Goal: Task Accomplishment & Management: Manage account settings

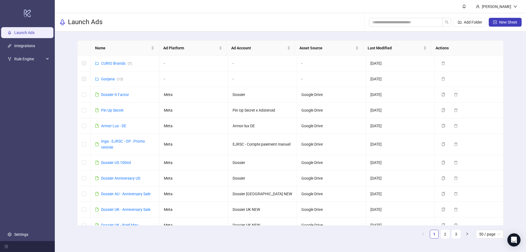
click at [35, 33] on link "Launch Ads" at bounding box center [24, 33] width 20 height 4
click at [22, 234] on link "Settings" at bounding box center [21, 234] width 14 height 4
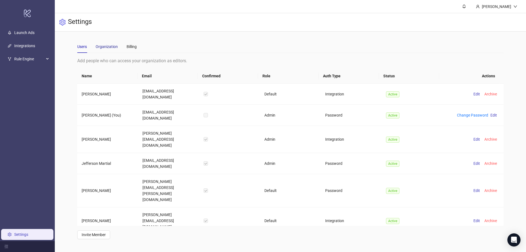
click at [110, 48] on div "Organization" at bounding box center [107, 47] width 22 height 6
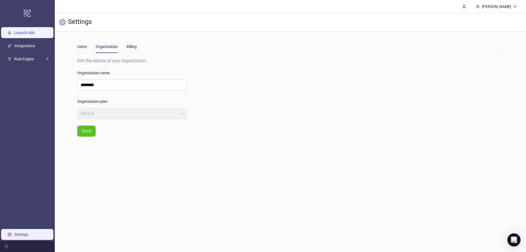
click at [20, 31] on link "Launch Ads" at bounding box center [24, 33] width 20 height 4
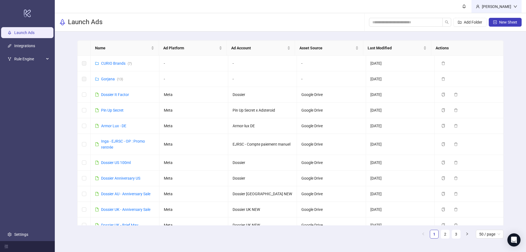
click at [503, 9] on div "[PERSON_NAME]" at bounding box center [496, 7] width 34 height 6
click at [371, 8] on header "[PERSON_NAME]" at bounding box center [290, 6] width 471 height 13
click at [15, 232] on link "Settings" at bounding box center [21, 234] width 14 height 4
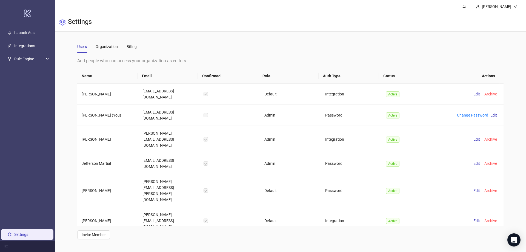
click at [15, 232] on link "Settings" at bounding box center [21, 234] width 14 height 4
click at [35, 31] on link "Launch Ads" at bounding box center [24, 33] width 20 height 4
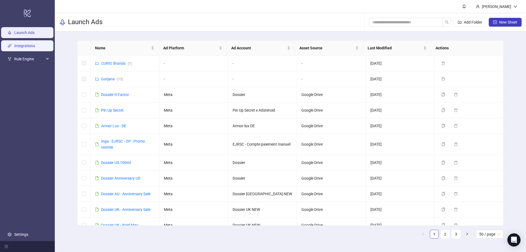
click at [25, 45] on link "Integrations" at bounding box center [24, 46] width 21 height 4
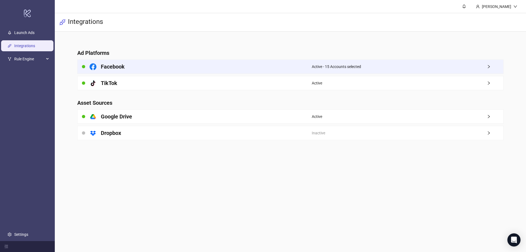
click at [342, 64] on span "Active - 15 Accounts selected" at bounding box center [336, 67] width 49 height 6
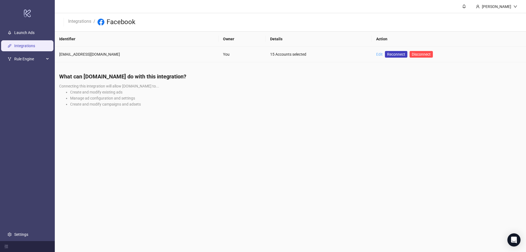
click at [376, 53] on link "Edit" at bounding box center [379, 54] width 7 height 4
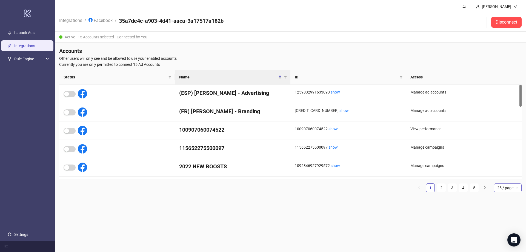
click at [513, 192] on div "25 / page" at bounding box center [508, 187] width 28 height 9
click at [502, 235] on div "100 / page" at bounding box center [507, 234] width 19 height 6
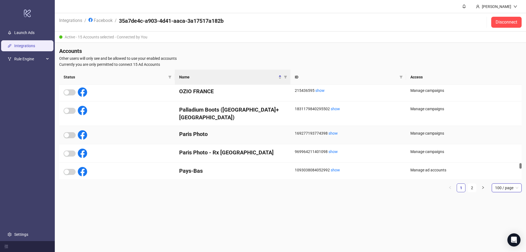
scroll to position [1479, 0]
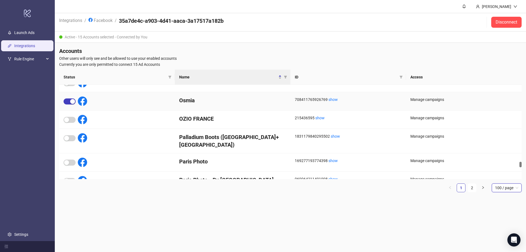
click at [199, 99] on h4 "Osmia" at bounding box center [232, 100] width 107 height 8
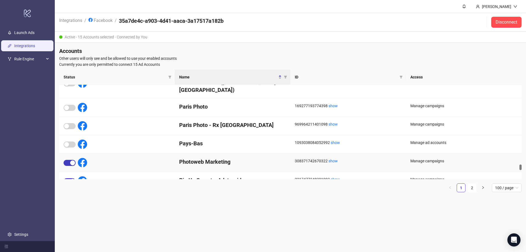
click at [203, 158] on h4 "Photoweb Marketing" at bounding box center [232, 162] width 107 height 8
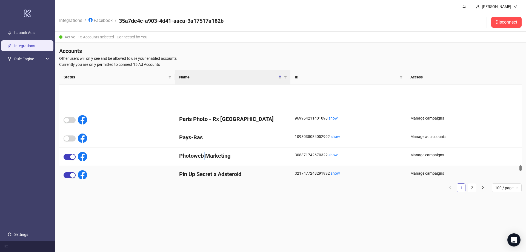
scroll to position [1561, 0]
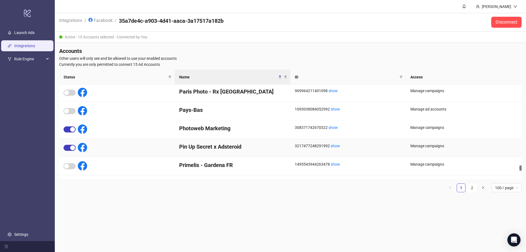
click at [184, 146] on h4 "Pin Up Secret x Adsteroid" at bounding box center [232, 147] width 107 height 8
click at [185, 146] on h4 "Pin Up Secret x Adsteroid" at bounding box center [232, 147] width 107 height 8
click at [203, 146] on h4 "Pin Up Secret x Adsteroid" at bounding box center [232, 147] width 107 height 8
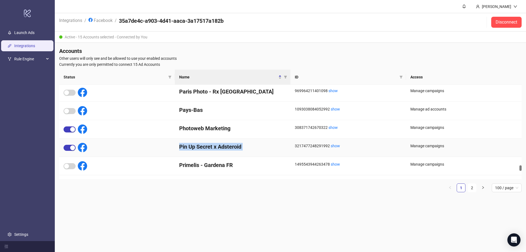
click at [203, 146] on h4 "Pin Up Secret x Adsteroid" at bounding box center [232, 147] width 107 height 8
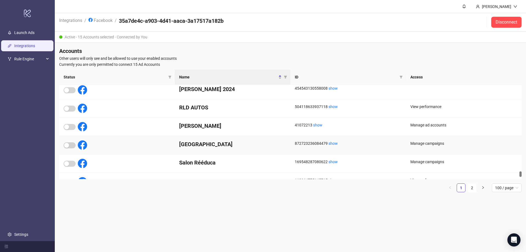
scroll to position [1747, 0]
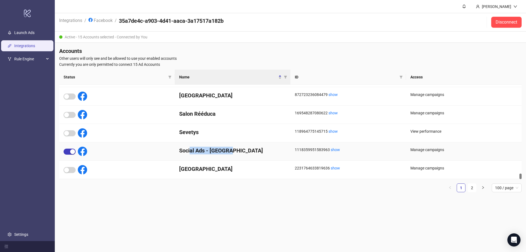
drag, startPoint x: 224, startPoint y: 151, endPoint x: 235, endPoint y: 151, distance: 10.7
click at [235, 151] on h4 "Social Ads - [GEOGRAPHIC_DATA]" at bounding box center [232, 151] width 107 height 8
click at [472, 192] on li "2" at bounding box center [471, 187] width 9 height 9
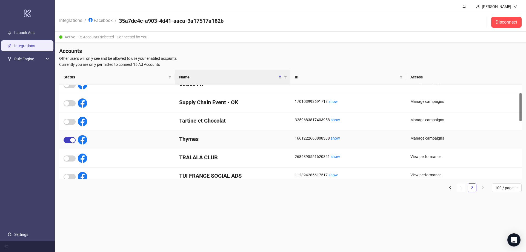
scroll to position [0, 0]
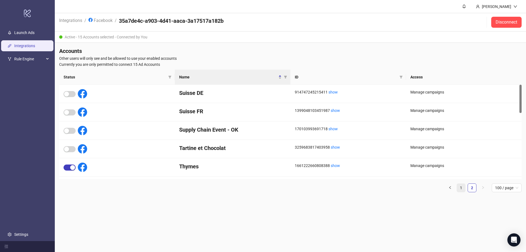
click at [463, 188] on link "1" at bounding box center [461, 187] width 8 height 8
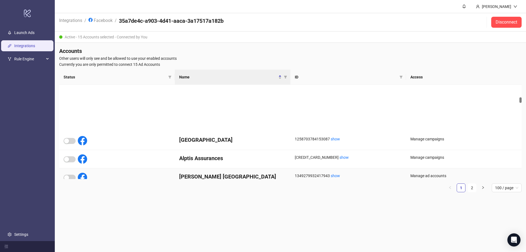
scroll to position [246, 0]
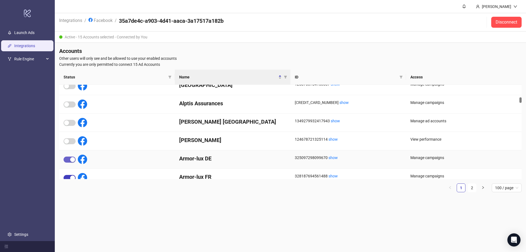
click at [68, 160] on span "button" at bounding box center [70, 159] width 12 height 6
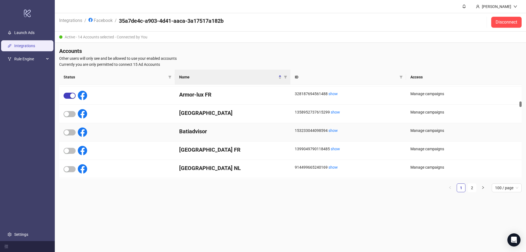
scroll to position [356, 0]
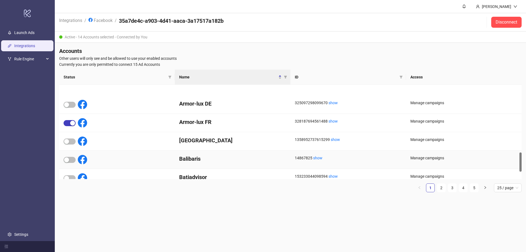
scroll to position [329, 0]
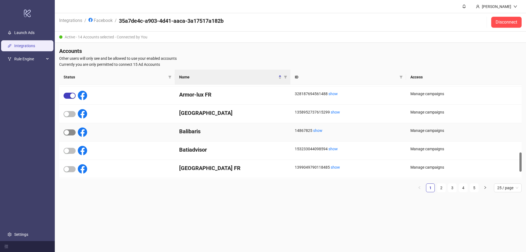
click at [71, 132] on span "button" at bounding box center [70, 132] width 12 height 6
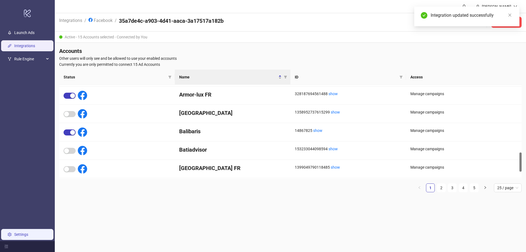
click at [24, 233] on link "Settings" at bounding box center [21, 234] width 14 height 4
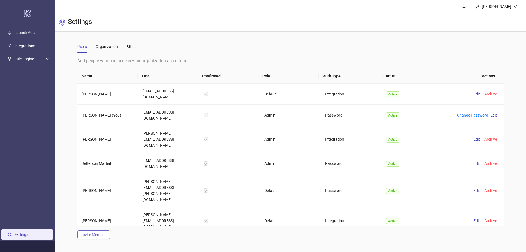
click at [97, 234] on span "Invite Member" at bounding box center [94, 234] width 24 height 4
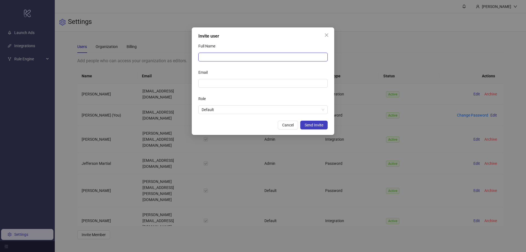
click at [232, 56] on input "Full Name" at bounding box center [262, 57] width 129 height 9
click at [213, 81] on input "Email" at bounding box center [263, 83] width 122 height 6
paste input "**********"
click at [202, 83] on input "**********" at bounding box center [261, 83] width 118 height 6
type input "**********"
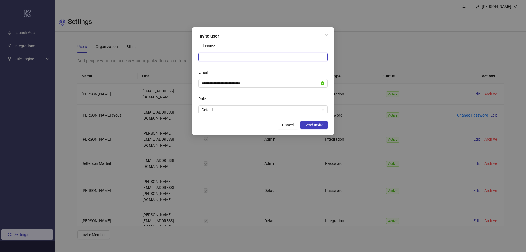
click at [248, 59] on input "Full Name" at bounding box center [262, 57] width 129 height 9
type input "**********"
click at [226, 70] on div "Email" at bounding box center [262, 73] width 129 height 11
click at [226, 111] on span "Default" at bounding box center [263, 109] width 123 height 8
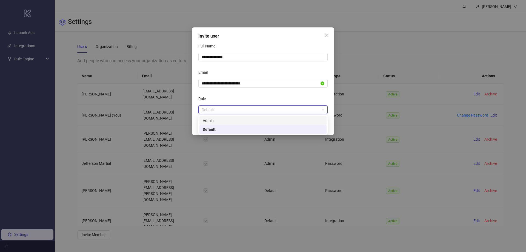
drag, startPoint x: 293, startPoint y: 96, endPoint x: 318, endPoint y: 117, distance: 33.4
click at [293, 96] on div "Role" at bounding box center [262, 99] width 129 height 11
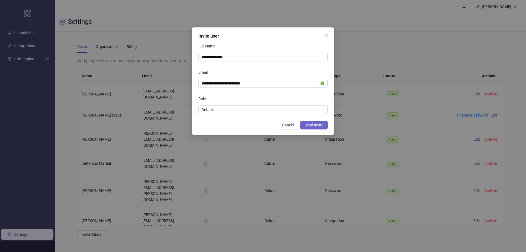
click at [321, 124] on span "Send Invite" at bounding box center [314, 125] width 19 height 4
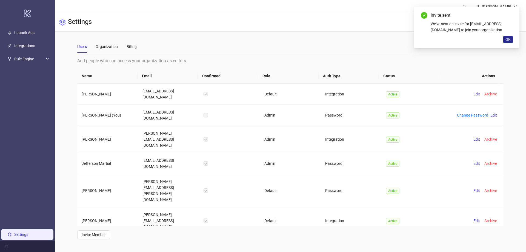
click at [509, 42] on span "OK" at bounding box center [507, 39] width 5 height 4
